Goal: Find specific page/section: Find specific page/section

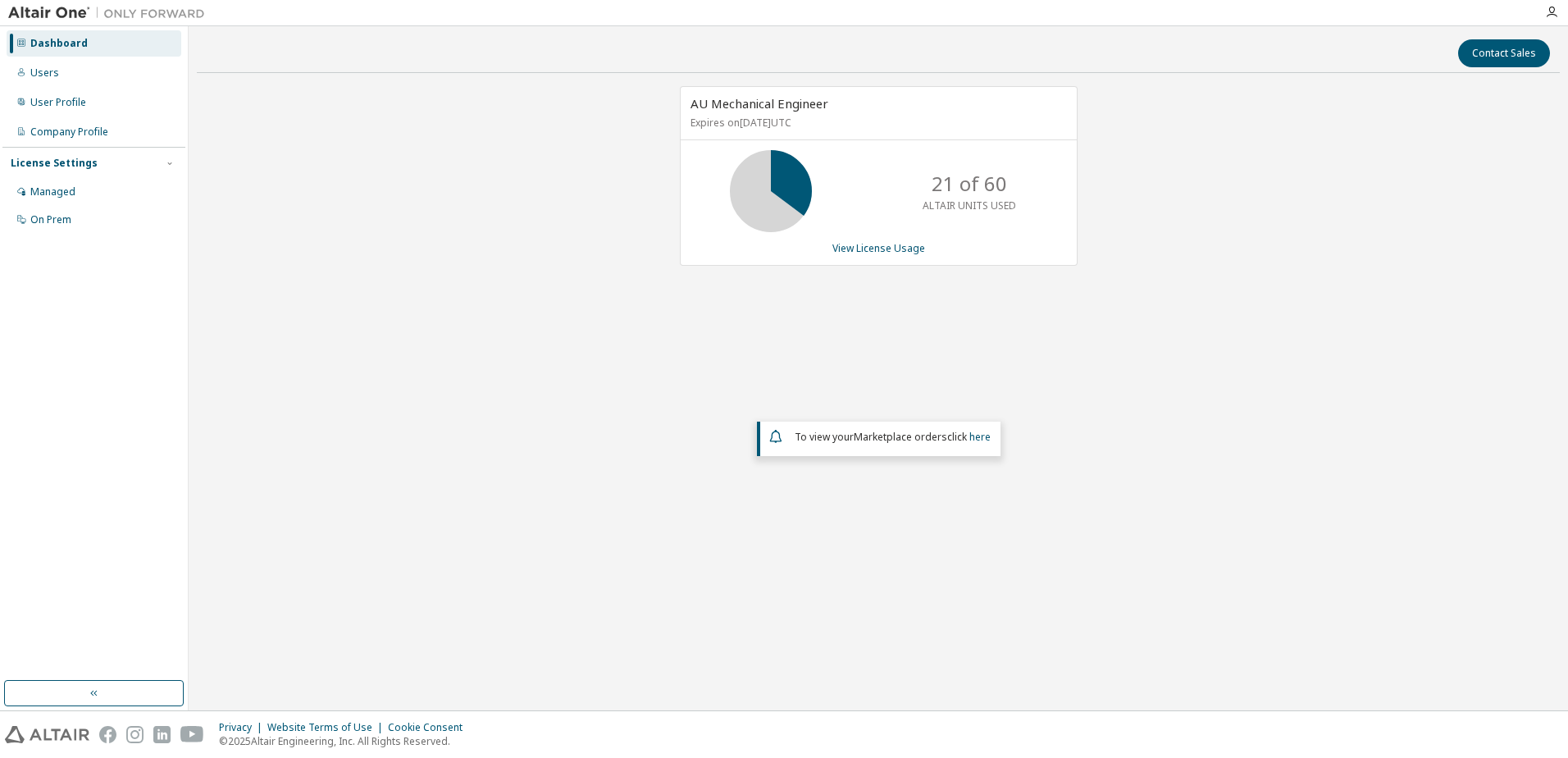
click at [608, 234] on div "AU Mechanical Engineer Expires on [DATE] UTC 21 of 60 ALTAIR UNITS USED View Li…" at bounding box center [878, 332] width 1363 height 493
